Goal: Information Seeking & Learning: Find specific page/section

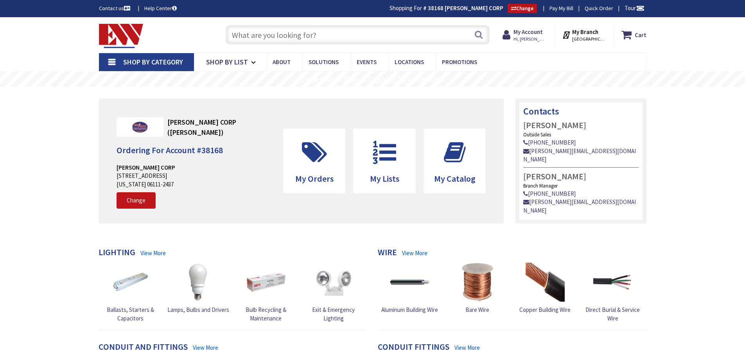
click at [311, 38] on input "text" at bounding box center [358, 35] width 264 height 20
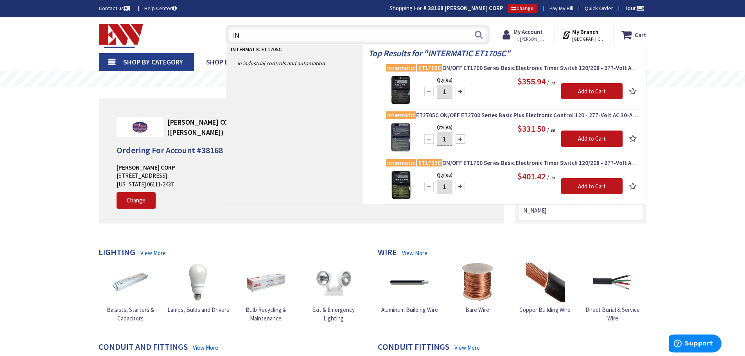
type input "I"
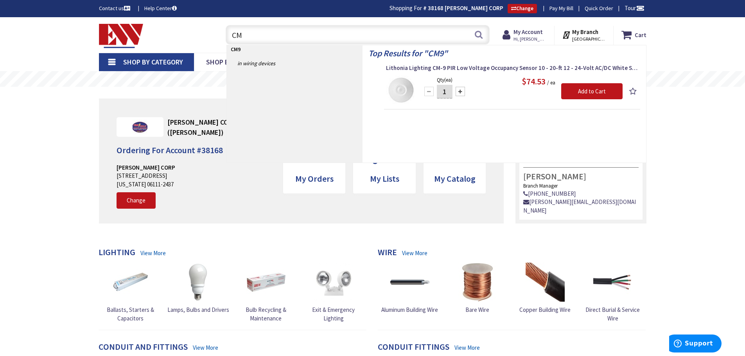
type input "C"
type input "D"
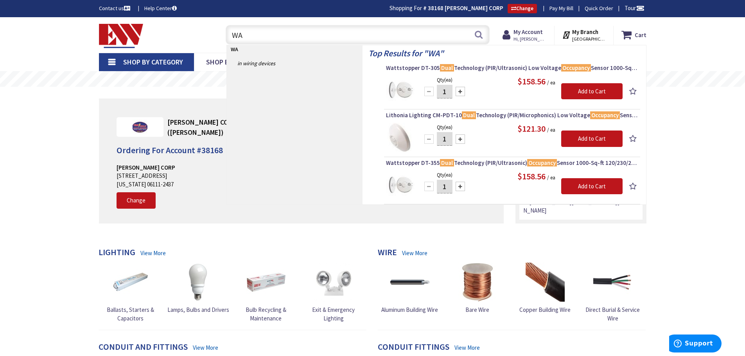
type input "W"
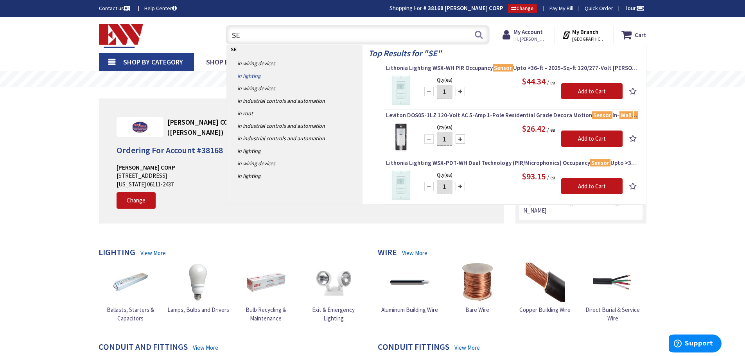
type input "S"
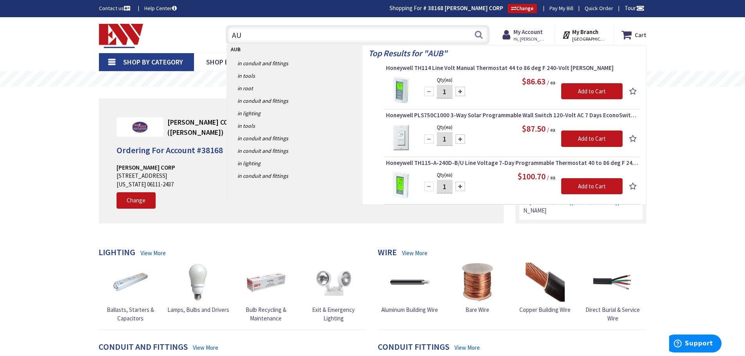
type input "A"
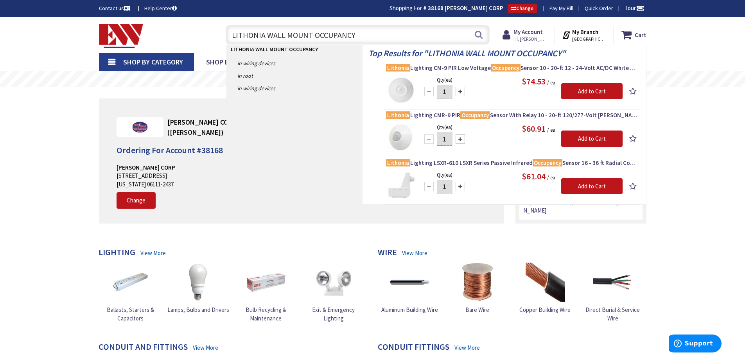
click at [309, 34] on input "LITHONIA WALL MOUNT OCCUPANCY" at bounding box center [358, 35] width 264 height 20
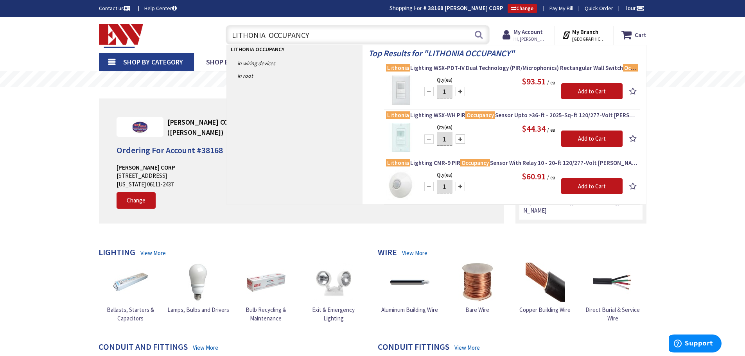
click at [360, 36] on input "LITHONIA OCCUPANCY" at bounding box center [358, 35] width 264 height 20
type input "L"
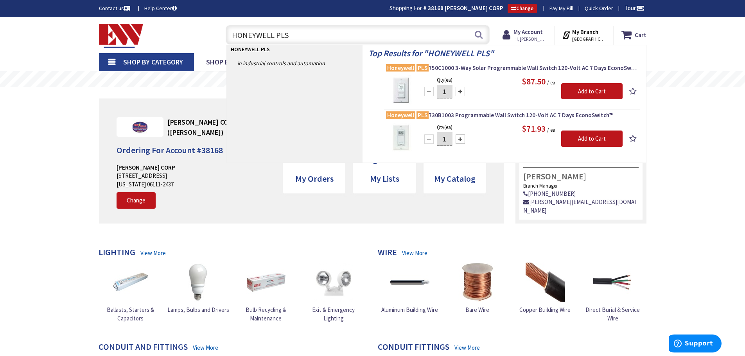
click at [332, 36] on input "HONEYWELL PLS" at bounding box center [358, 35] width 264 height 20
type input "H"
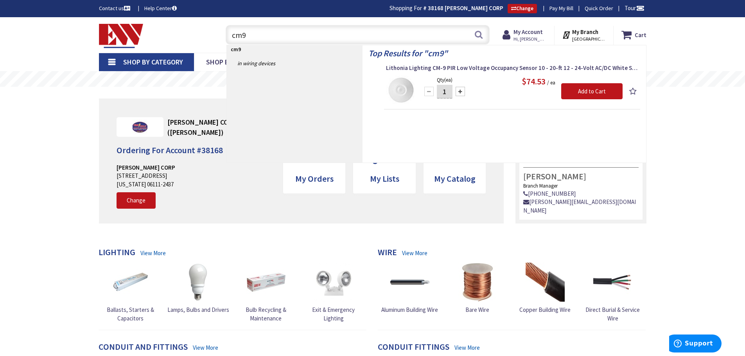
click at [299, 38] on input "cm9" at bounding box center [358, 35] width 264 height 20
type input "c"
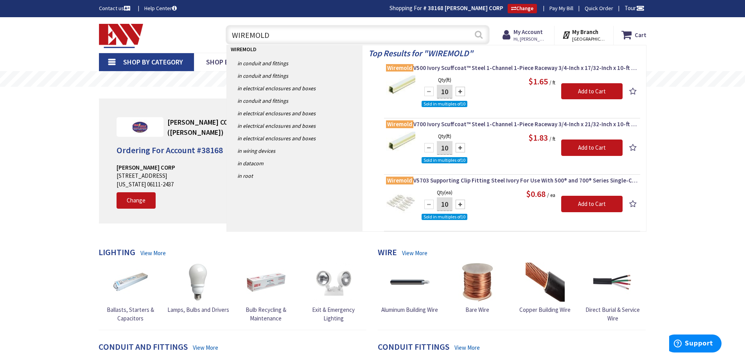
type input "WIREMOLD"
click at [480, 37] on button "Search" at bounding box center [479, 35] width 10 height 18
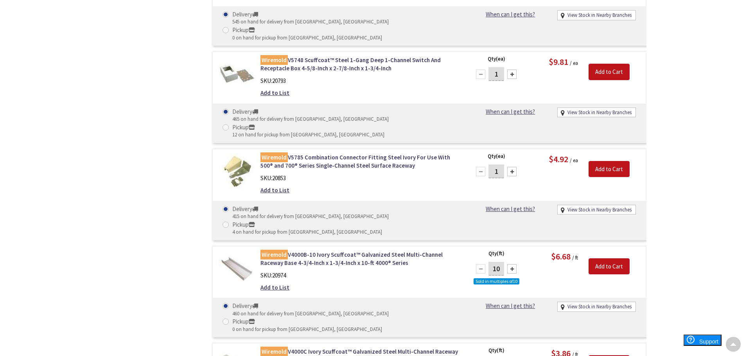
scroll to position [1021, 0]
drag, startPoint x: 0, startPoint y: 0, endPoint x: 739, endPoint y: 367, distance: 825.4
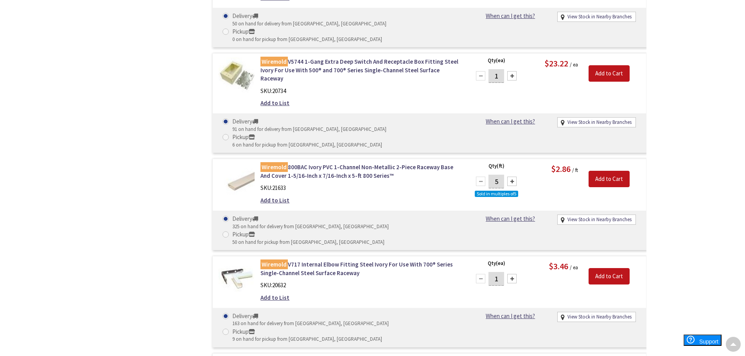
scroll to position [2648, 0]
